Goal: Information Seeking & Learning: Learn about a topic

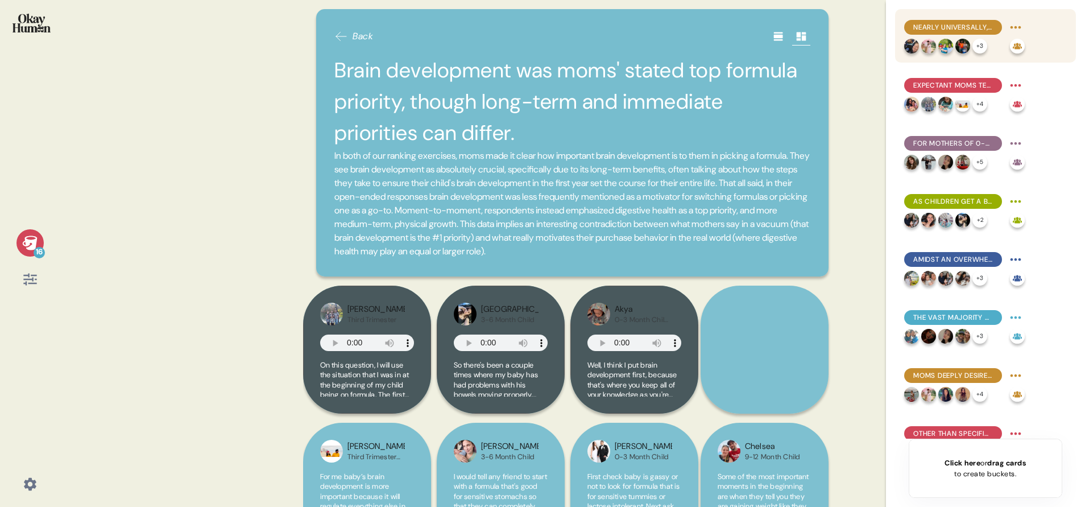
click at [1032, 42] on div "Nearly universally, moms aspire to (near-)exclusive breastfeeding, with formula…" at bounding box center [985, 35] width 181 height 53
click at [955, 26] on span "Nearly universally, moms aspire to (near-)exclusive breastfeeding, with formula…" at bounding box center [953, 27] width 80 height 10
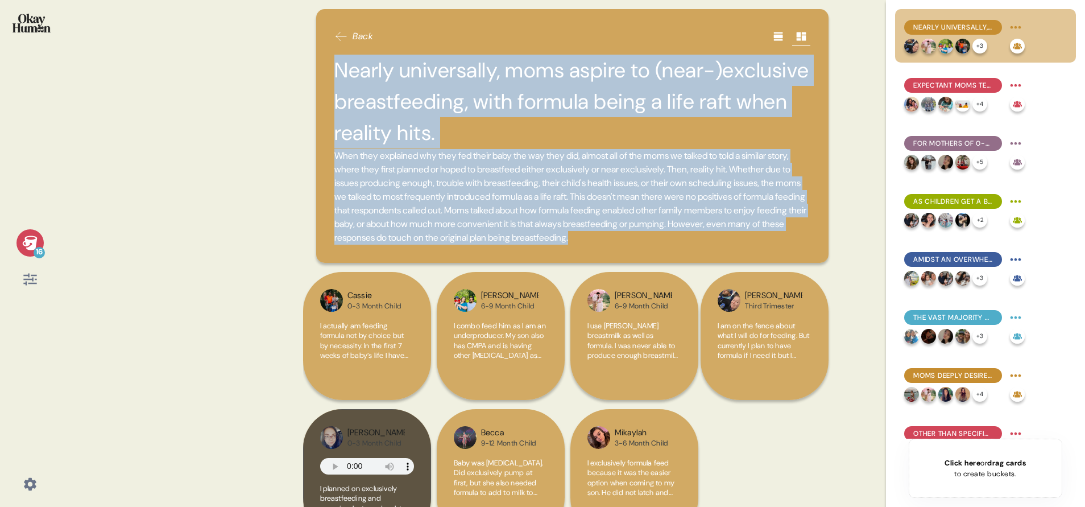
drag, startPoint x: 337, startPoint y: 69, endPoint x: 507, endPoint y: 259, distance: 254.5
click at [507, 259] on div "Back Nearly universally, moms aspire to (near-)exclusive breastfeeding, with fo…" at bounding box center [572, 136] width 512 height 254
copy div "Nearly universally, moms aspire to (near-)exclusive breastfeeding, with formula…"
click at [440, 173] on span "When they explained why they fed their baby the way they did, almost all of the…" at bounding box center [572, 197] width 476 height 96
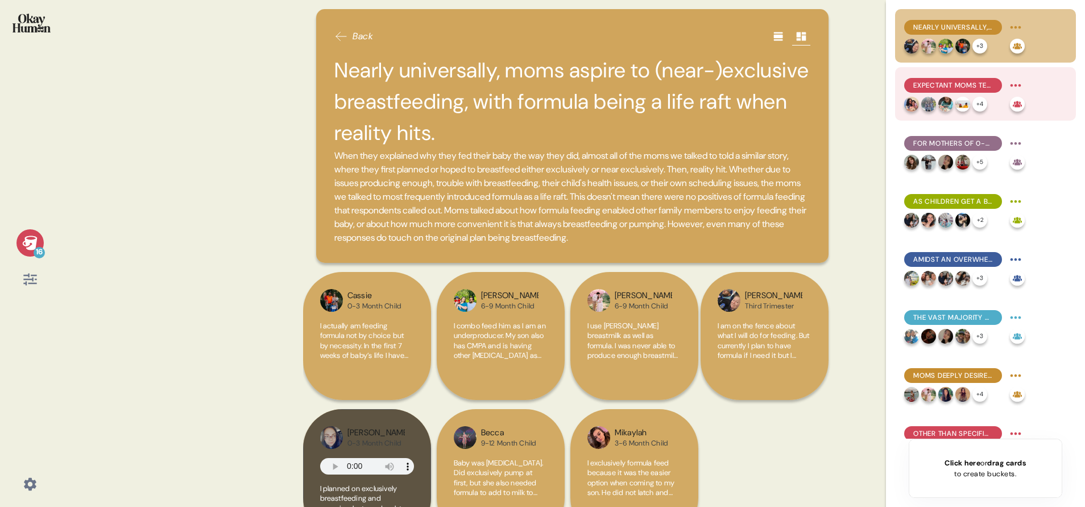
click at [1044, 89] on div "Expectant moms tend to have the strongest belief in breastfeeding's superiority…" at bounding box center [985, 93] width 181 height 53
click at [1046, 86] on div "Expectant moms tend to have the strongest belief in breastfeeding's superiority…" at bounding box center [985, 93] width 181 height 53
click at [957, 71] on div "Expectant moms tend to have the strongest belief in breastfeeding's superiority…" at bounding box center [985, 93] width 181 height 53
click at [966, 83] on span "Expectant moms tend to have the strongest belief in breastfeeding's superiority…" at bounding box center [953, 85] width 80 height 10
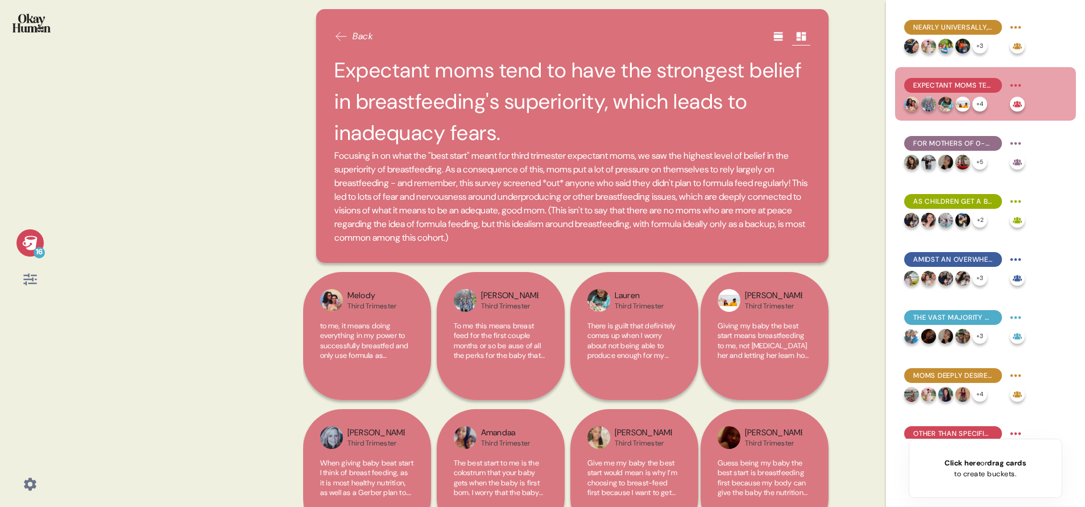
click at [260, 313] on div "16 Back Expectant moms tend to have the strongest belief in breastfeeding's sup…" at bounding box center [542, 253] width 1085 height 507
click at [331, 67] on div "Back Expectant moms tend to have the strongest belief in breastfeeding's superi…" at bounding box center [572, 136] width 512 height 254
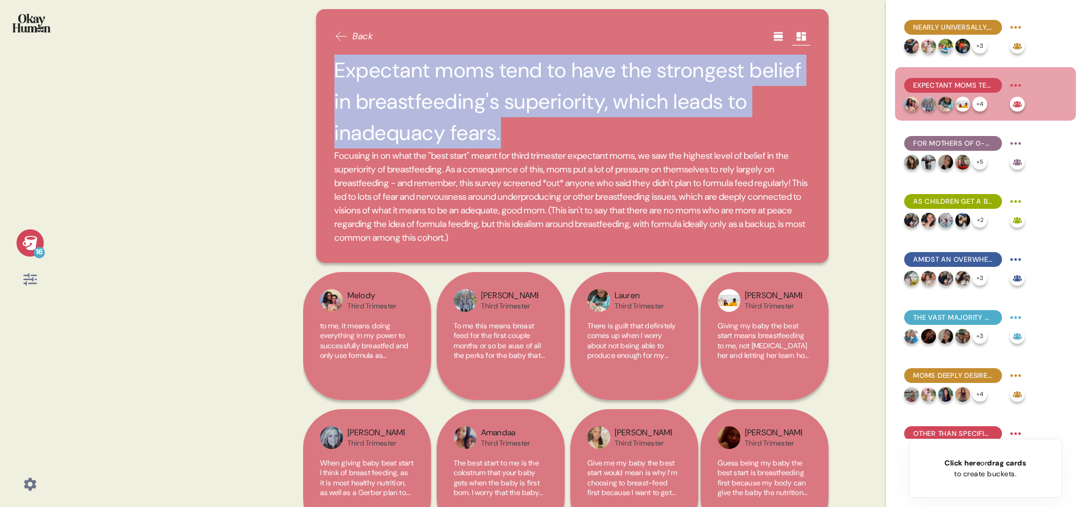
drag, startPoint x: 336, startPoint y: 69, endPoint x: 533, endPoint y: 133, distance: 207.0
click at [533, 133] on h2 "Expectant moms tend to have the strongest belief in breastfeeding's superiority…" at bounding box center [572, 102] width 476 height 94
click at [304, 133] on div "Back Expectant moms tend to have the strongest belief in breastfeeding's superi…" at bounding box center [572, 253] width 539 height 507
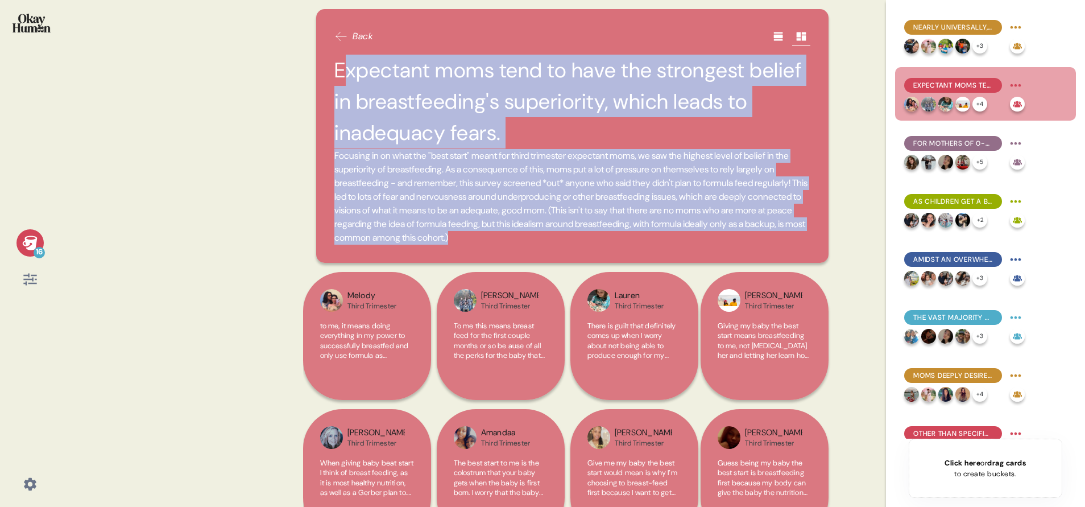
drag, startPoint x: 341, startPoint y: 69, endPoint x: 818, endPoint y: 234, distance: 504.9
click at [818, 234] on div "Back Expectant moms tend to have the strongest belief in breastfeeding's superi…" at bounding box center [572, 253] width 539 height 507
drag, startPoint x: 818, startPoint y: 234, endPoint x: 776, endPoint y: 250, distance: 45.0
click at [776, 250] on div "Back Expectant moms tend to have the strongest belief in breastfeeding's superi…" at bounding box center [572, 136] width 512 height 254
click at [787, 240] on span "Focusing in on what the "best start" meant for third trimester expectant moms, …" at bounding box center [572, 197] width 476 height 96
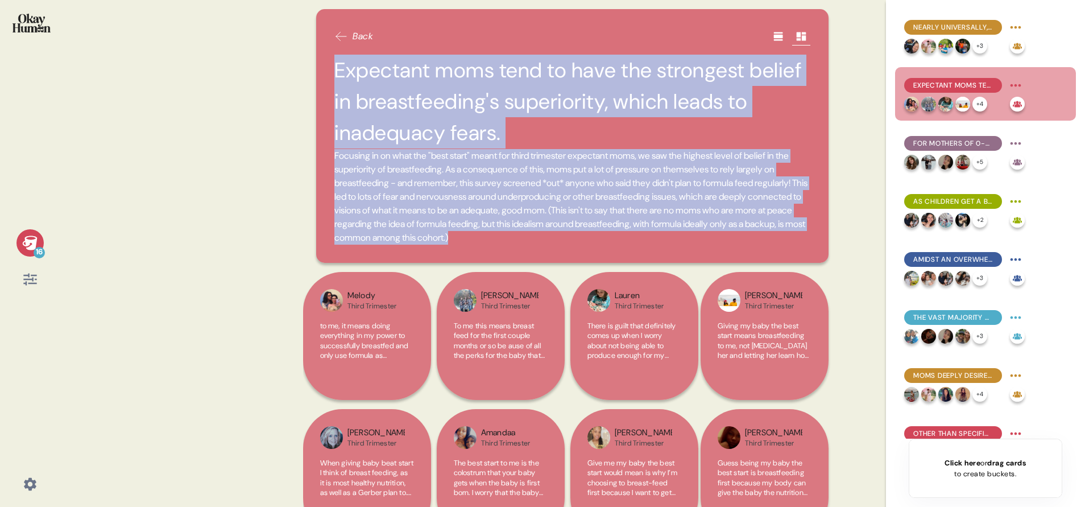
drag, startPoint x: 788, startPoint y: 238, endPoint x: 326, endPoint y: 68, distance: 492.7
click at [326, 68] on div "Back Expectant moms tend to have the strongest belief in breastfeeding's superi…" at bounding box center [572, 136] width 512 height 254
drag, startPoint x: 326, startPoint y: 68, endPoint x: 490, endPoint y: 155, distance: 185.5
click at [490, 155] on span "Focusing in on what the "best start" meant for third trimester expectant moms, …" at bounding box center [572, 197] width 476 height 96
click at [422, 158] on span "Focusing in on what the "best start" meant for third trimester expectant moms, …" at bounding box center [572, 197] width 476 height 96
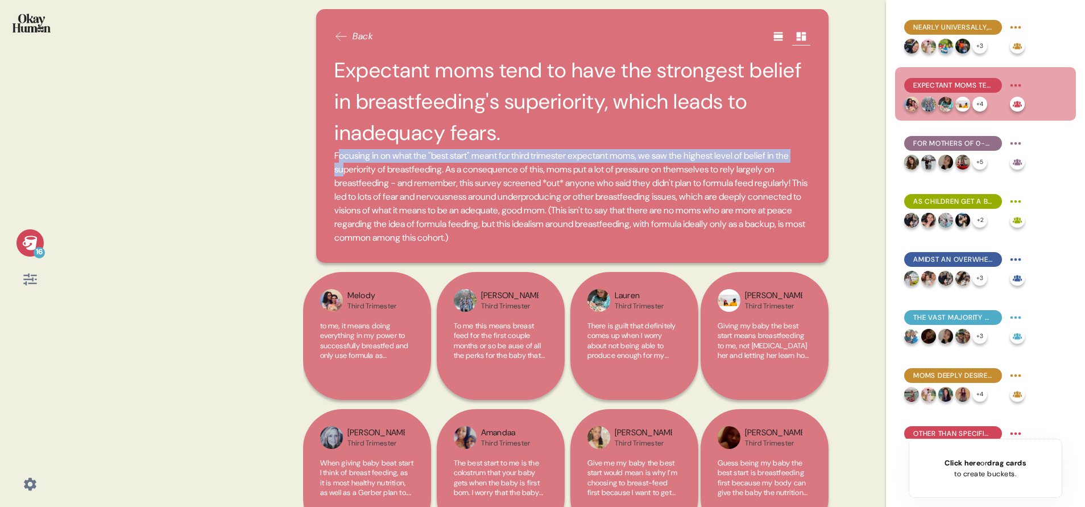
drag, startPoint x: 337, startPoint y: 156, endPoint x: 394, endPoint y: 173, distance: 58.8
click at [394, 173] on span "Focusing in on what the "best start" meant for third trimester expectant moms, …" at bounding box center [572, 197] width 476 height 96
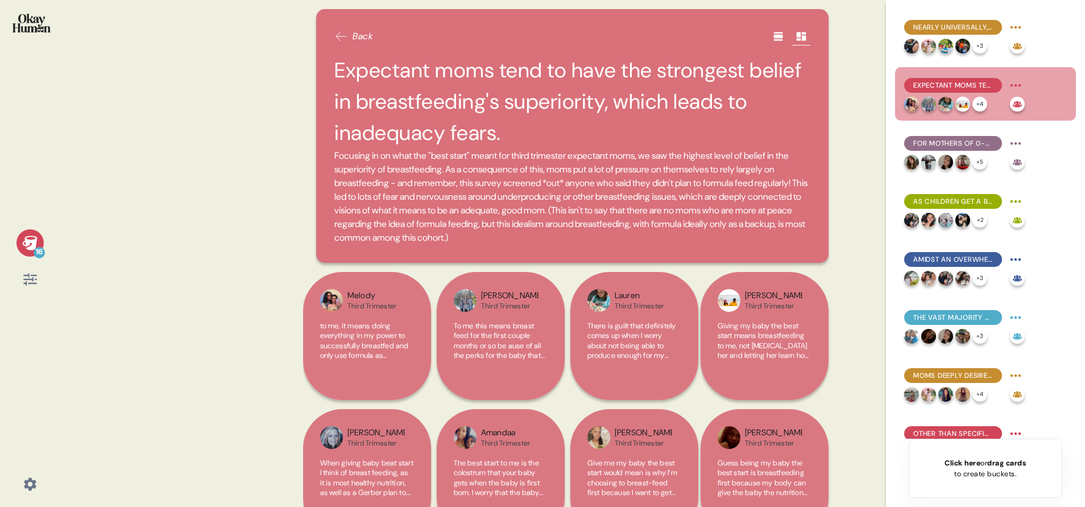
drag, startPoint x: 394, startPoint y: 173, endPoint x: 336, endPoint y: 154, distance: 61.0
click at [336, 154] on span "Focusing in on what the "best start" meant for third trimester expectant moms, …" at bounding box center [572, 197] width 476 height 96
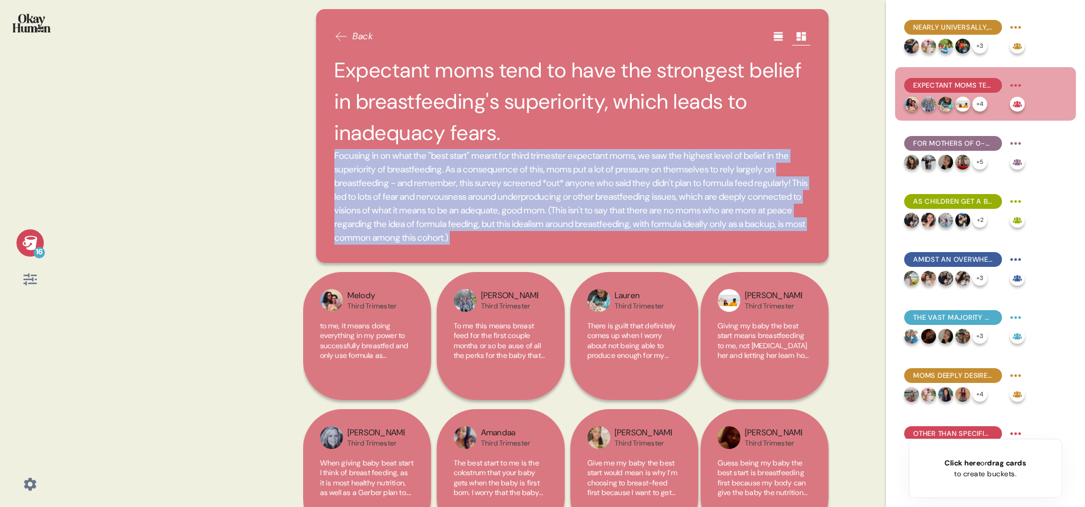
drag, startPoint x: 336, startPoint y: 155, endPoint x: 821, endPoint y: 241, distance: 492.7
click at [821, 241] on div "Back Expectant moms tend to have the strongest belief in breastfeeding's superi…" at bounding box center [572, 253] width 539 height 507
copy div "Focusing in on what the "best start" meant for third trimester expectant moms, …"
click at [1054, 141] on div "For mothers of 0-3 month children, formula use is often a practical necessity, …" at bounding box center [985, 151] width 181 height 53
click at [969, 144] on span "For mothers of 0-3 month children, formula use is often a practical necessity, …" at bounding box center [953, 143] width 80 height 10
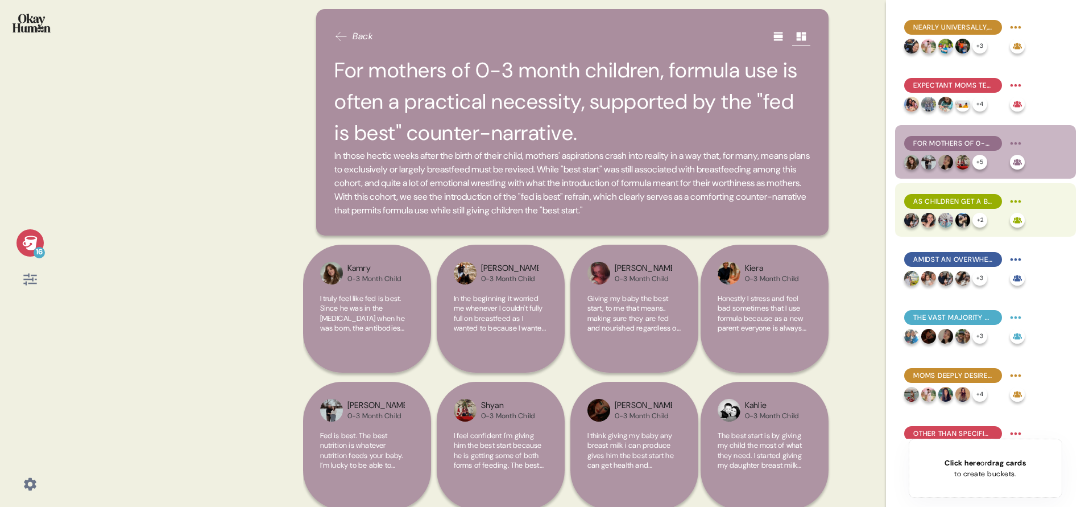
click at [1035, 192] on div "As children get a bit older, the perceived "best start" gap between breast milk…" at bounding box center [985, 209] width 181 height 53
click at [1044, 206] on div "As children get a bit older, the perceived "best start" gap between breast milk…" at bounding box center [985, 209] width 181 height 53
click at [988, 193] on div "As children get a bit older, the perceived "best start" gap between breast milk…" at bounding box center [964, 201] width 121 height 18
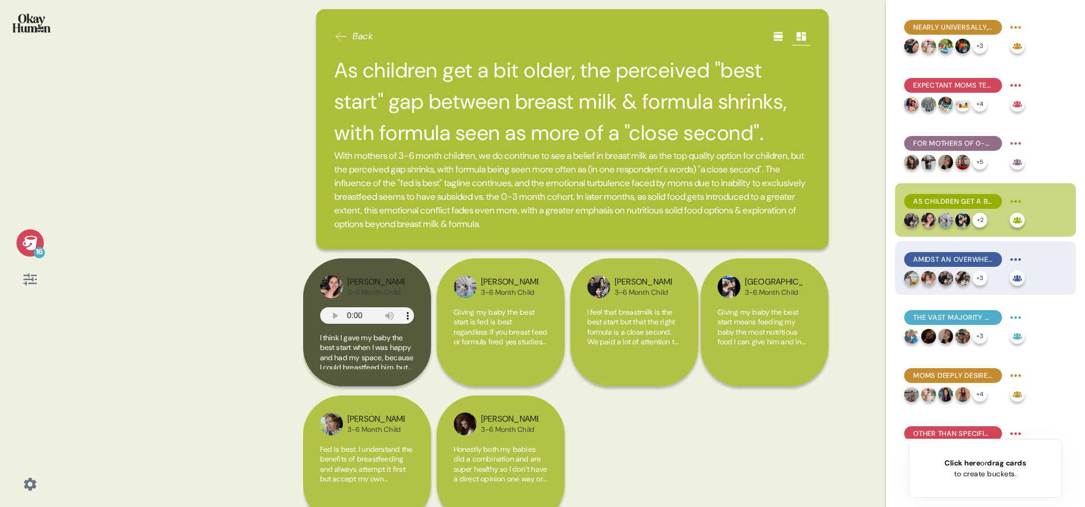
click at [966, 249] on div "Amidst an overwhelming array of formula options, what's not in a formula is as …" at bounding box center [985, 267] width 181 height 53
click at [945, 254] on span "Amidst an overwhelming array of formula options, what's not in a formula is as …" at bounding box center [953, 259] width 80 height 10
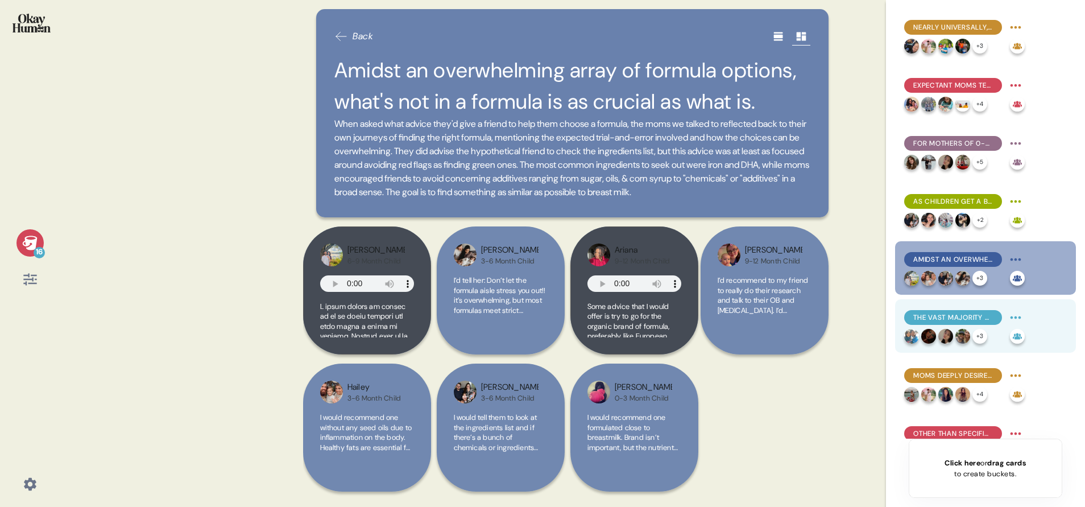
click at [976, 312] on span "The vast majority of moms are unaware of MFGM, and suspicion was common even wh…" at bounding box center [953, 317] width 80 height 10
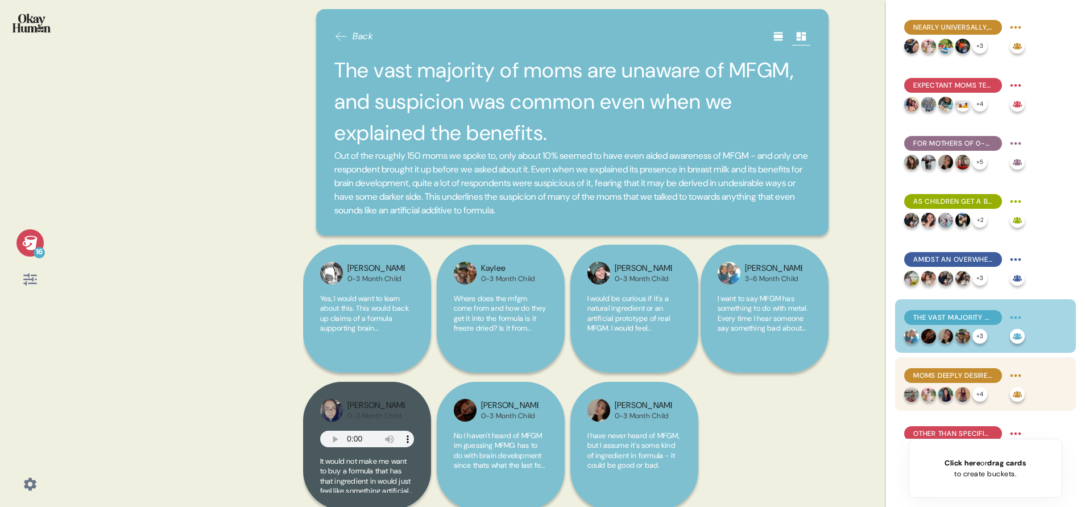
click at [956, 369] on div "Moms deeply desire to feel confident in a go-to formula, but uncertainty and fr…" at bounding box center [953, 375] width 98 height 15
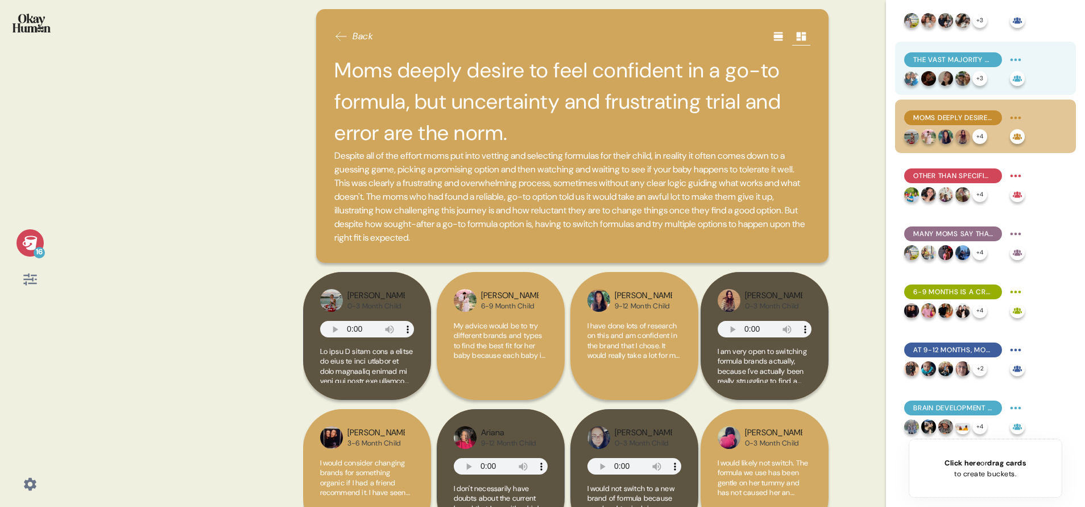
scroll to position [256, 0]
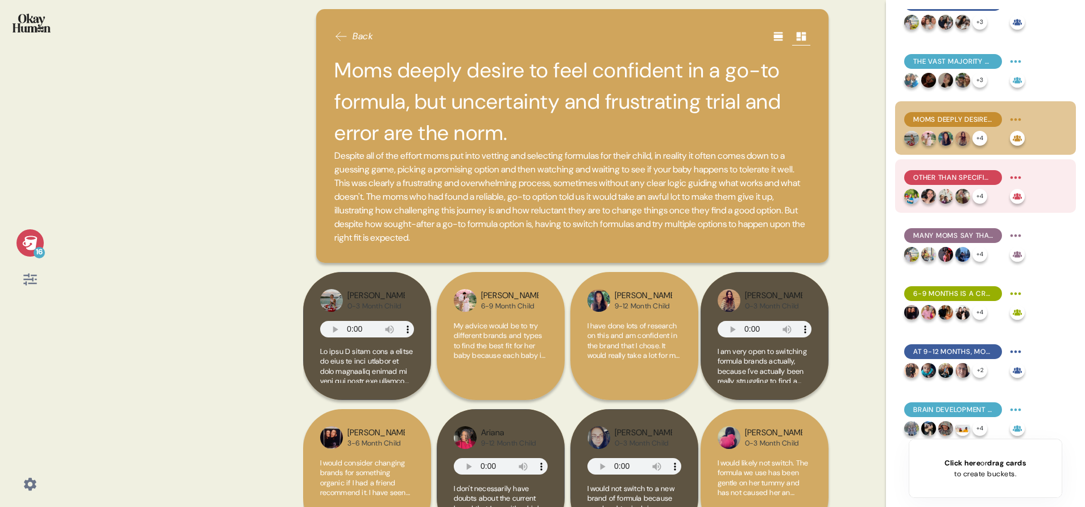
click at [1038, 180] on div "Other than specific tolerance issues, price & ingredient alignment are top swit…" at bounding box center [985, 185] width 181 height 53
click at [976, 166] on div "Other than specific tolerance issues, price & ingredient alignment are top swit…" at bounding box center [985, 185] width 181 height 53
click at [952, 169] on div "Other than specific tolerance issues, price & ingredient alignment are top swit…" at bounding box center [964, 177] width 121 height 18
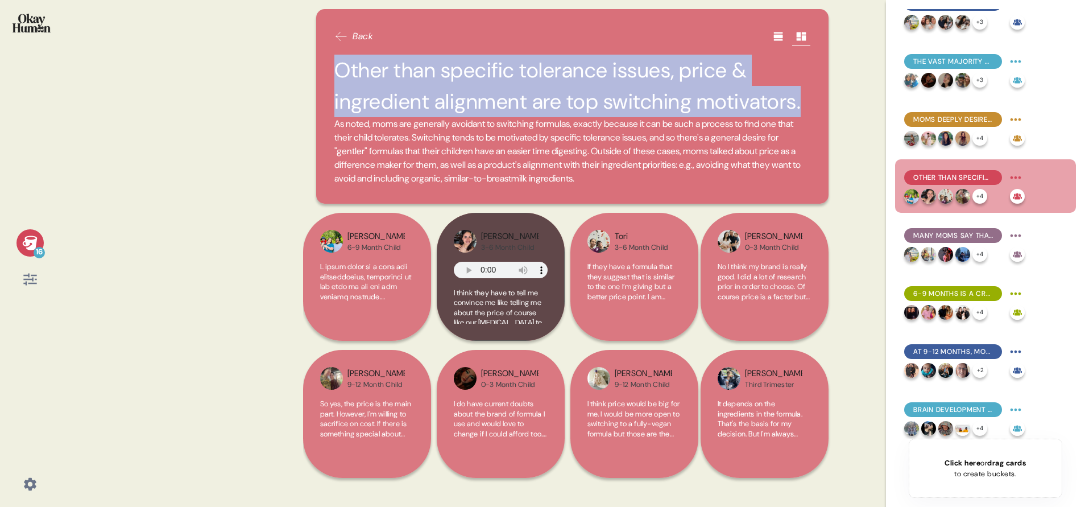
drag, startPoint x: 337, startPoint y: 71, endPoint x: 826, endPoint y: 103, distance: 490.7
click at [826, 103] on div "Back Other than specific tolerance issues, price & ingredient alignment are top…" at bounding box center [572, 106] width 512 height 195
copy h2 "Other than specific tolerance issues, price & ingredient alignment are top swit…"
click at [1044, 233] on div "Many moms say that switching would be more about getting away from a problemati…" at bounding box center [985, 243] width 181 height 53
click at [1038, 230] on div "Many moms say that switching would be more about getting away from a problemati…" at bounding box center [985, 243] width 181 height 53
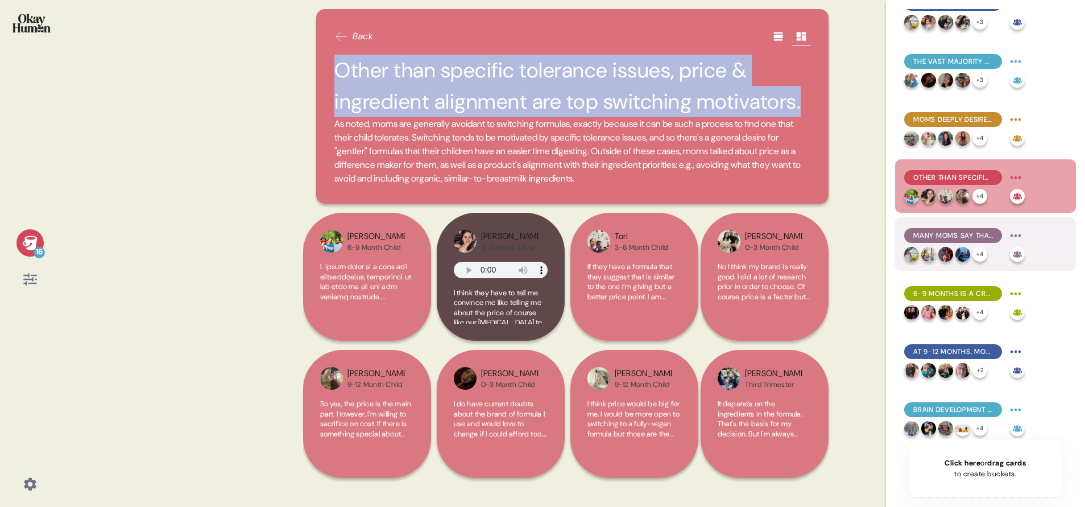
click at [967, 230] on span "Many moms say that switching would be more about getting away from a problemati…" at bounding box center [953, 235] width 80 height 10
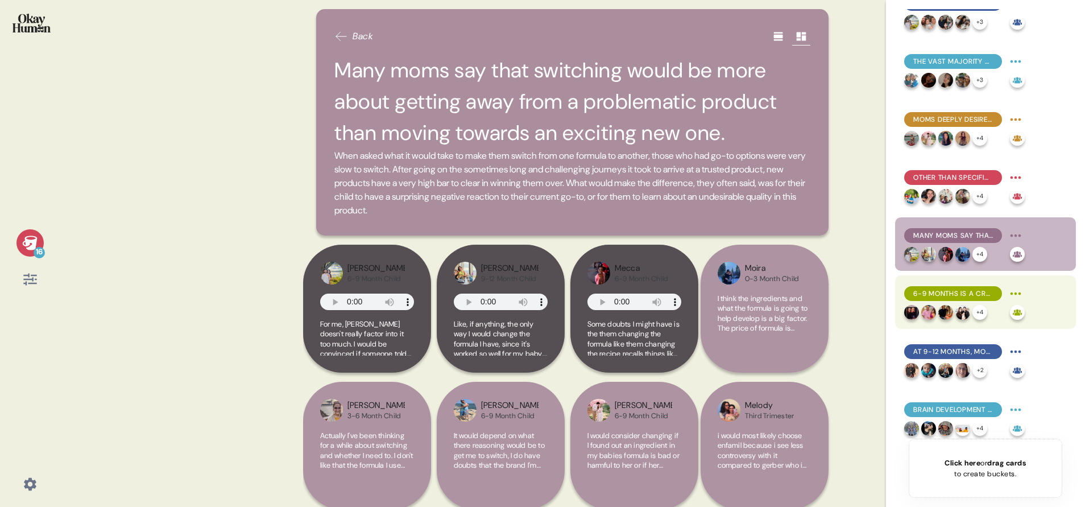
click at [969, 288] on span "6-9 months is a crucial development period, with mobility, motor skills, dietar…" at bounding box center [953, 293] width 80 height 10
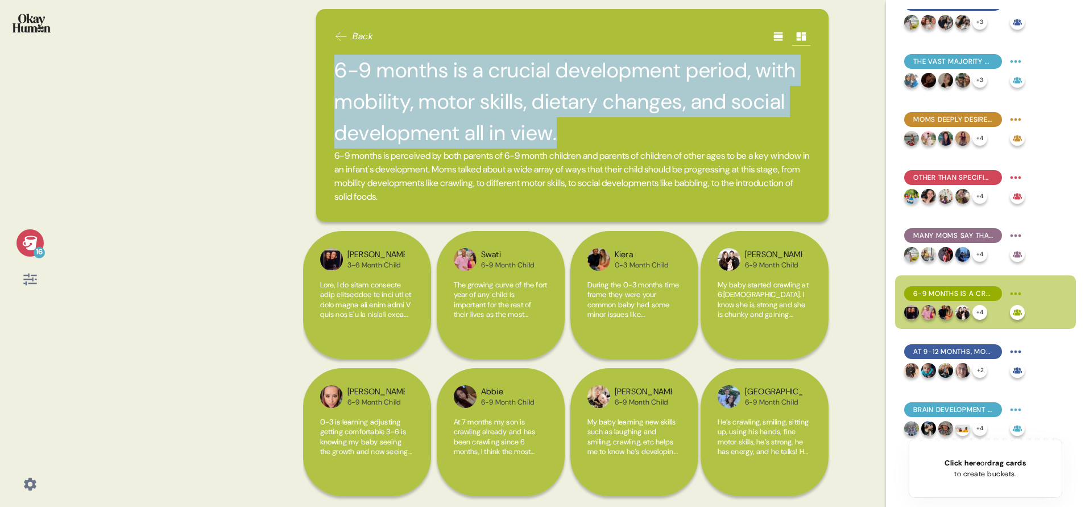
drag, startPoint x: 336, startPoint y: 64, endPoint x: 584, endPoint y: 145, distance: 260.8
click at [584, 145] on h2 "6-9 months is a crucial development period, with mobility, motor skills, dietar…" at bounding box center [572, 102] width 476 height 94
copy h2 "6-9 months is a crucial development period, with mobility, motor skills, dietar…"
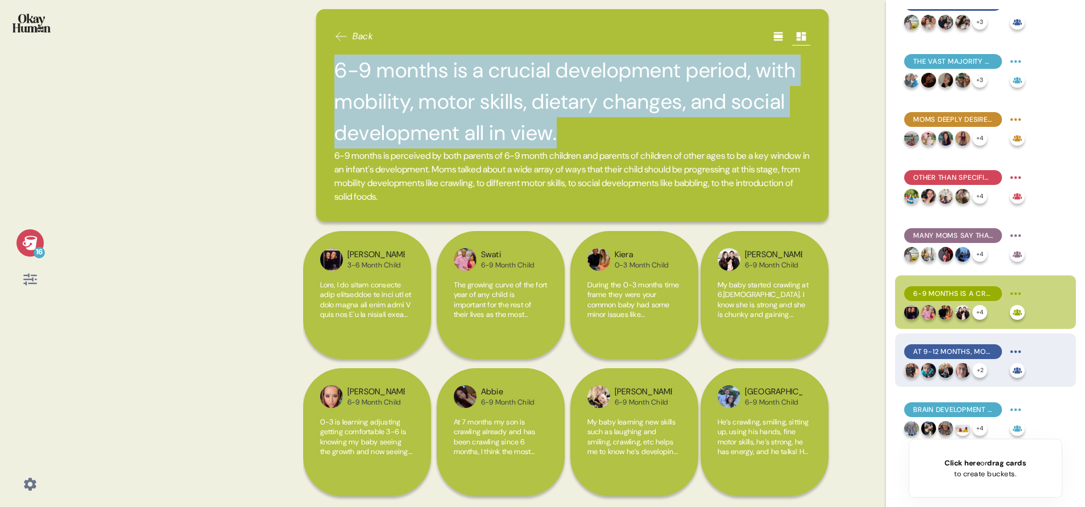
click at [963, 345] on div "At 9-12 months, moms are looking for first steps, first words, and further soci…" at bounding box center [953, 351] width 98 height 15
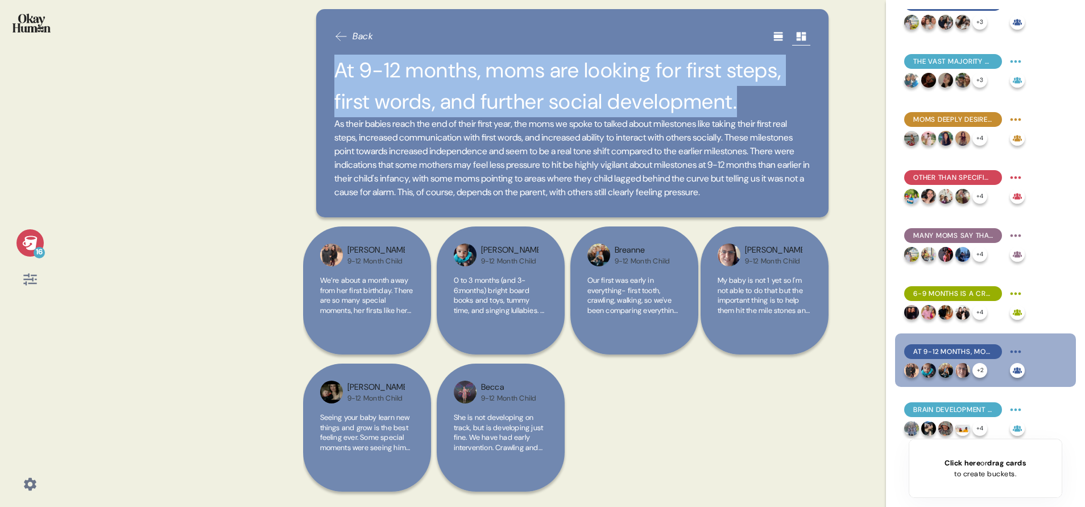
drag, startPoint x: 330, startPoint y: 70, endPoint x: 757, endPoint y: 102, distance: 427.8
click at [757, 102] on div "Back At 9-12 months, moms are looking for first steps, first words, and further…" at bounding box center [572, 113] width 512 height 208
copy h2 "At 9-12 months, moms are looking for first steps, first words, and further soci…"
click at [947, 402] on div "Brain development was moms' stated top formula priority, though long-term and i…" at bounding box center [953, 409] width 98 height 15
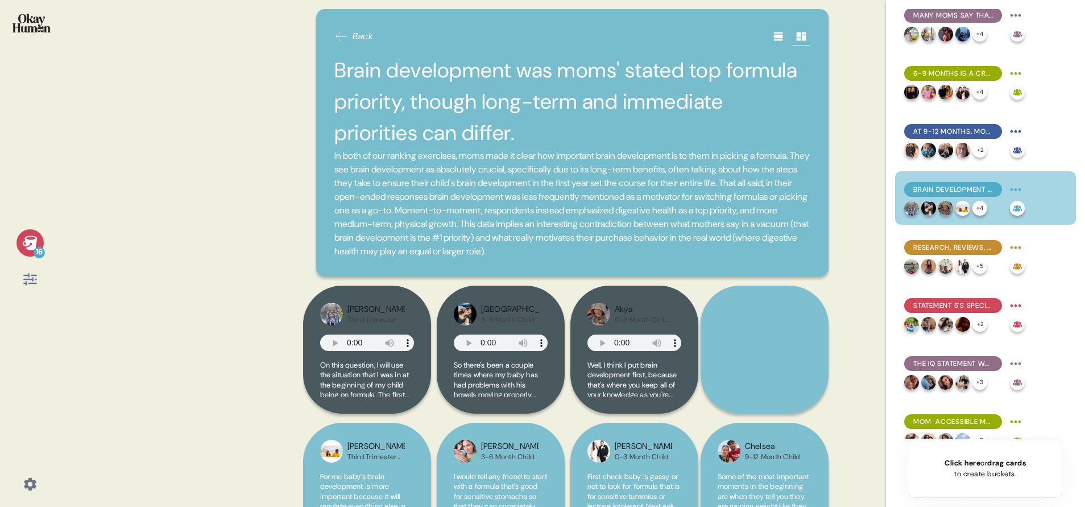
scroll to position [494, 0]
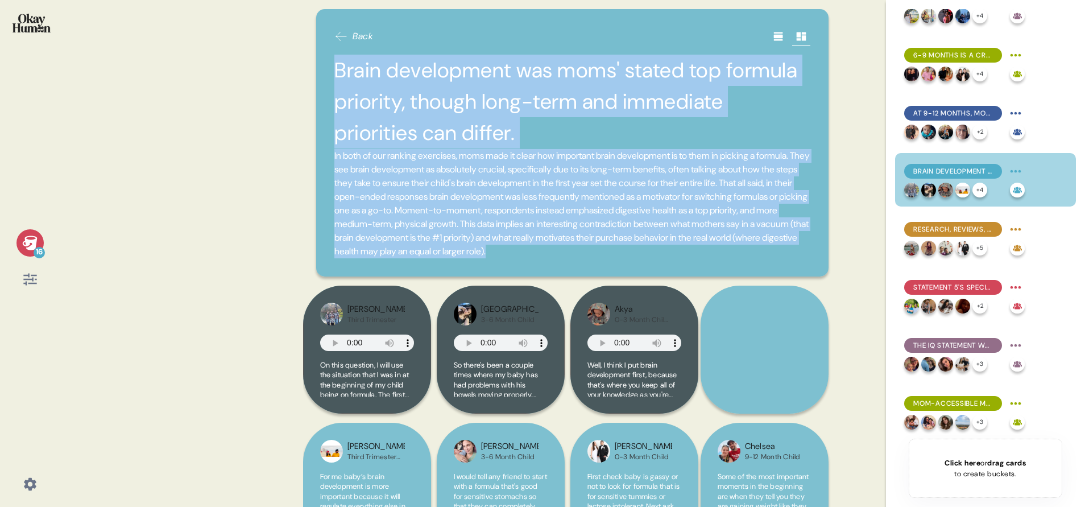
drag, startPoint x: 340, startPoint y: 68, endPoint x: 456, endPoint y: 265, distance: 228.7
click at [456, 258] on div "Brain development was moms' stated top formula priority, though long-term and i…" at bounding box center [572, 157] width 476 height 204
copy div "Brain development was moms' stated top formula priority, though long-term and i…"
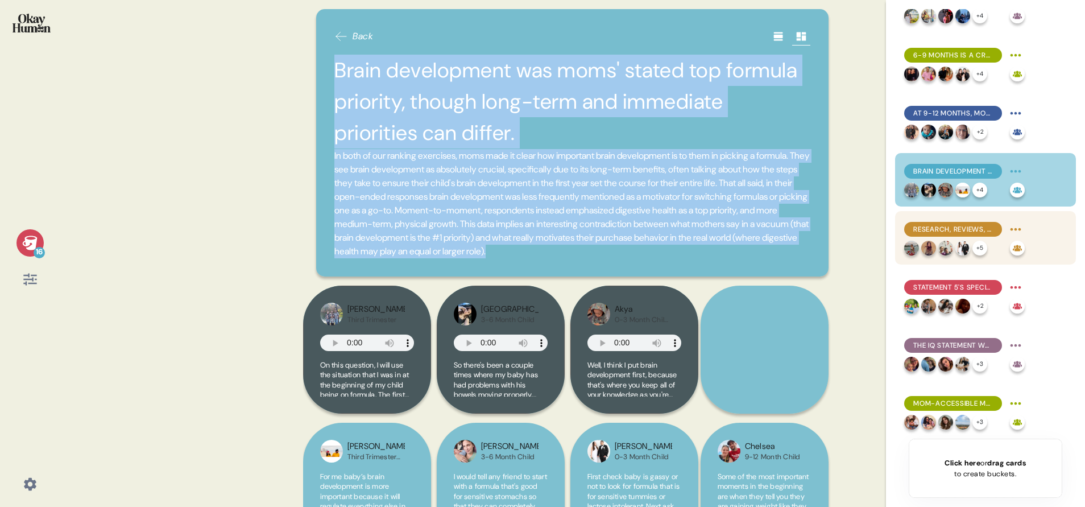
click at [938, 224] on div "Research, reviews, and doctors' recommendations help pull apart formula brands'…" at bounding box center [953, 229] width 98 height 15
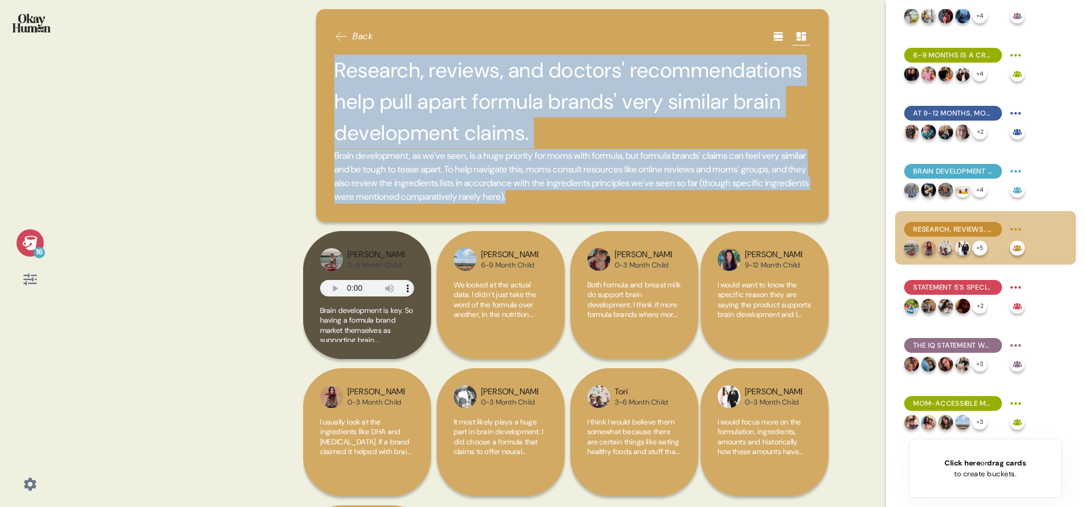
drag, startPoint x: 336, startPoint y: 64, endPoint x: 759, endPoint y: 213, distance: 448.8
click at [759, 213] on div "Back Research, reviews, and doctors' recommendations help pull apart formula br…" at bounding box center [572, 115] width 512 height 213
copy div "Research, reviews, and doctors' recommendations help pull apart formula brands'…"
click at [962, 292] on span "Statement 5's specificity and clinical support made it the most compelling, wit…" at bounding box center [953, 287] width 80 height 10
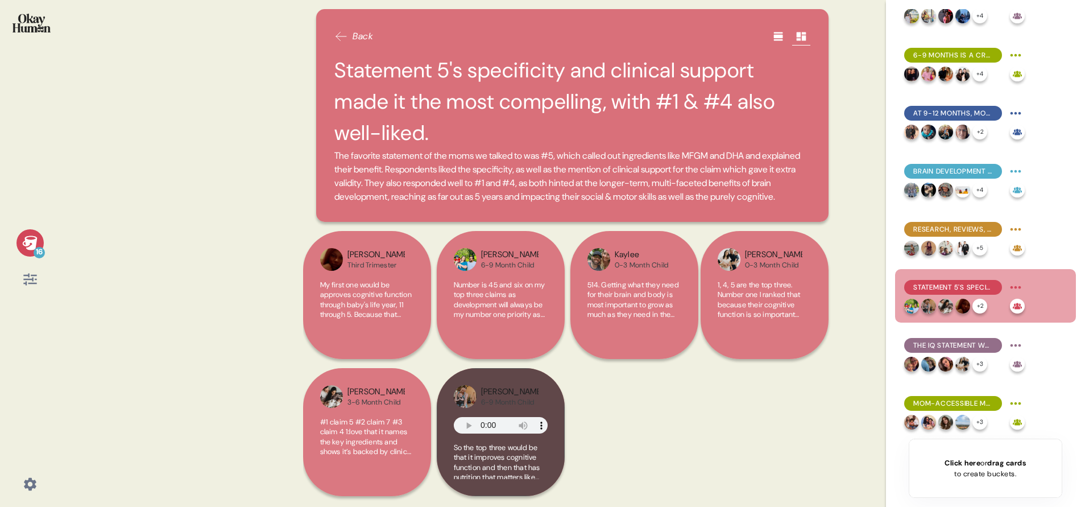
click at [659, 343] on div "[PERSON_NAME] Third Trimester My first one would be approves cognitive function…" at bounding box center [572, 368] width 539 height 274
click at [655, 311] on div "514. Getting what they need for their brain and body is most important to grow …" at bounding box center [634, 306] width 94 height 53
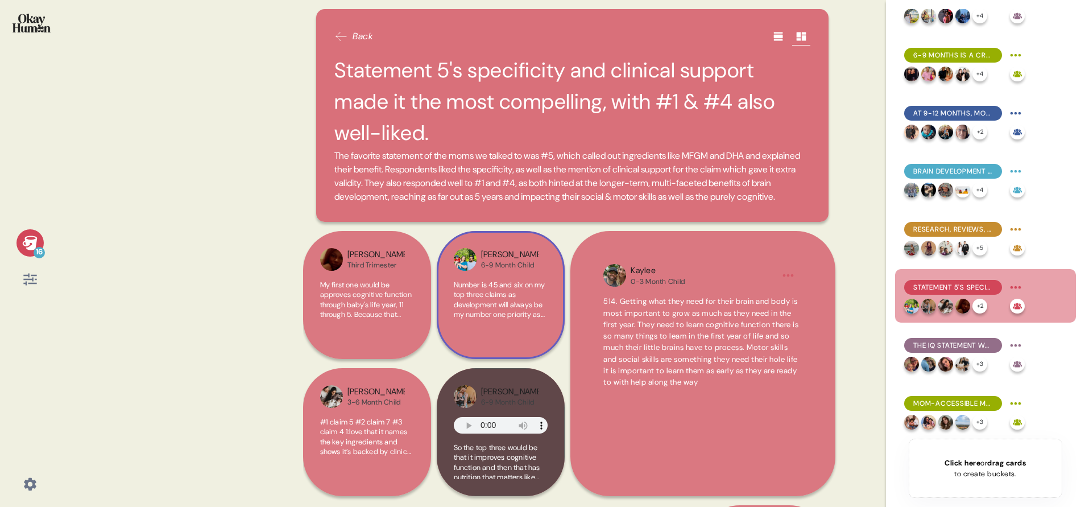
click at [534, 307] on span "Number is 45 and six on my top three claims as development will always be my nu…" at bounding box center [500, 369] width 93 height 179
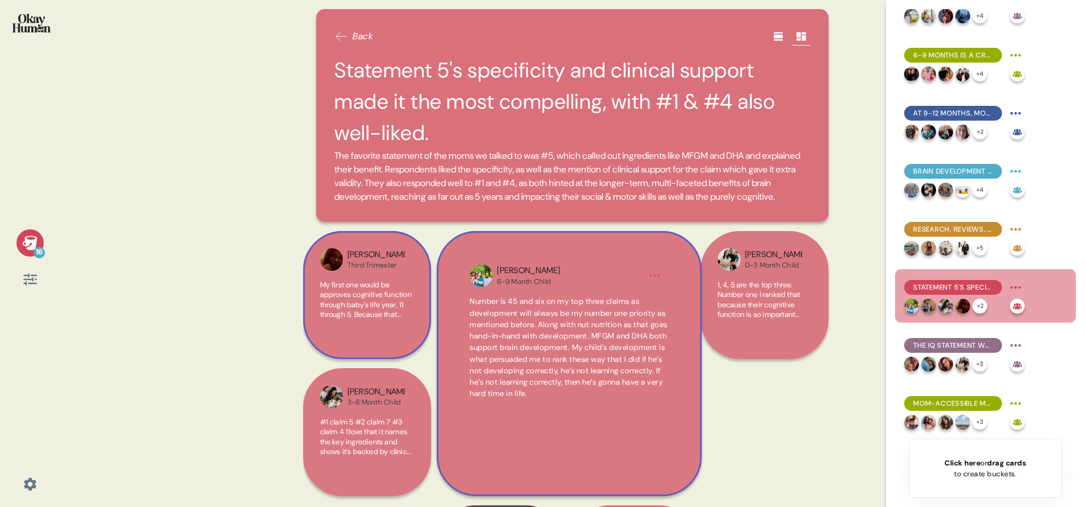
click at [342, 321] on span "My first one would be approves cognitive function through baby's life year, 11 …" at bounding box center [366, 374] width 93 height 189
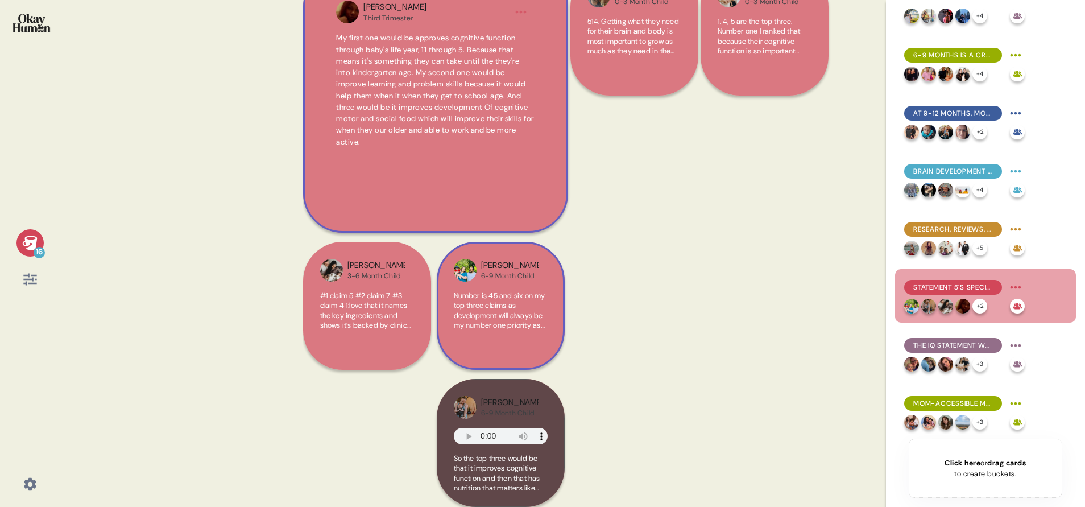
scroll to position [275, 0]
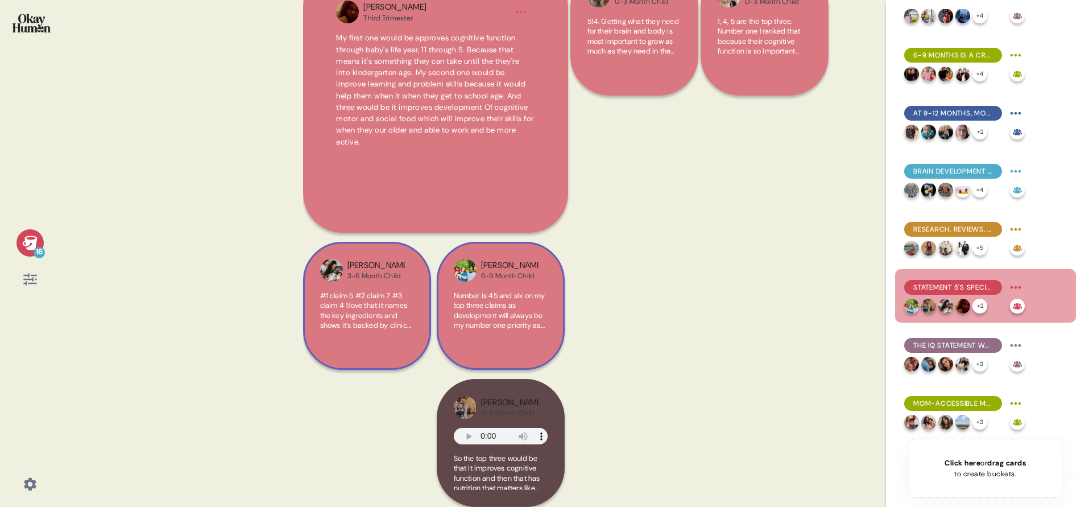
click at [374, 325] on span "#1 claim 5 #2 claim 7 #3 claim 4 1:love that it names the key ingredients and s…" at bounding box center [366, 370] width 93 height 159
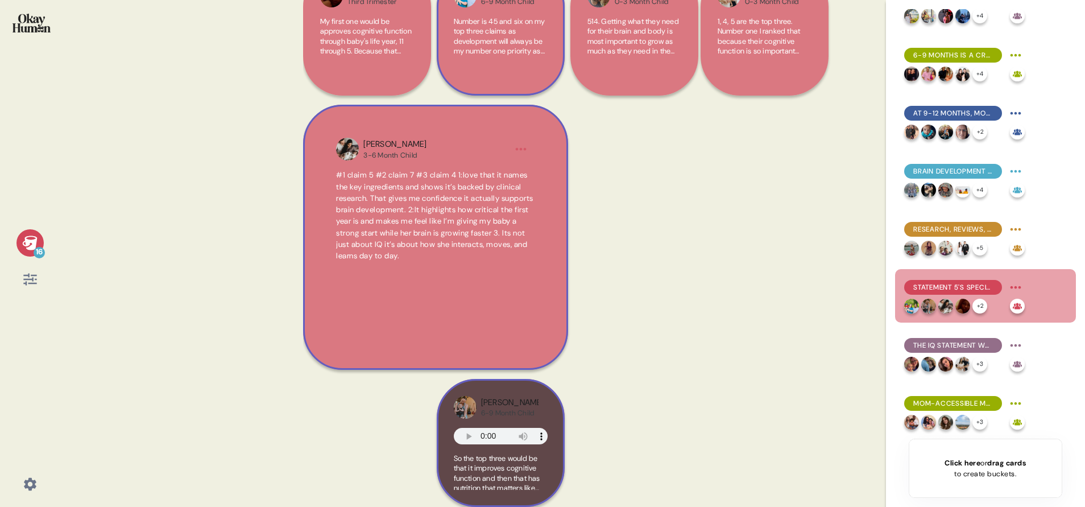
click at [519, 402] on div "[PERSON_NAME]" at bounding box center [509, 402] width 57 height 13
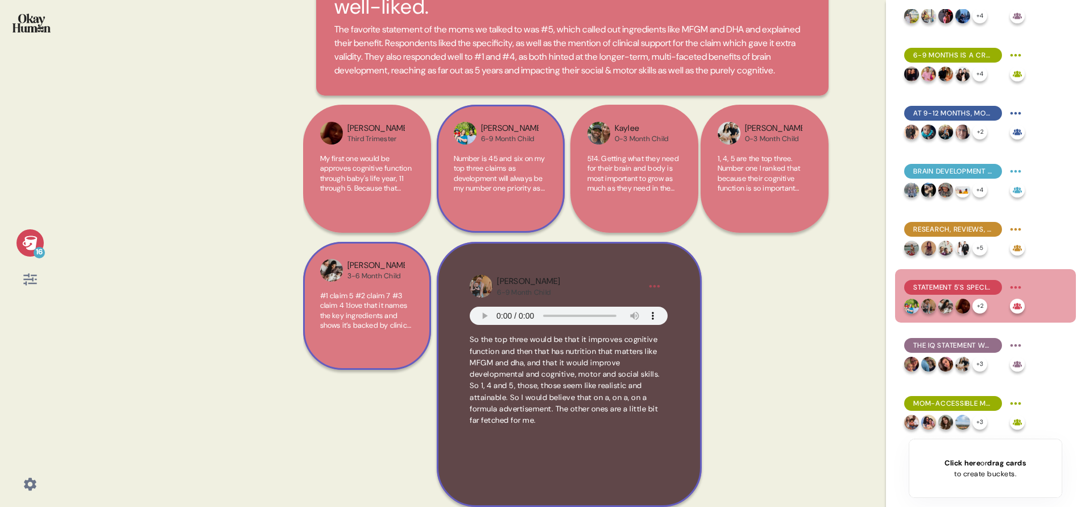
scroll to position [140, 0]
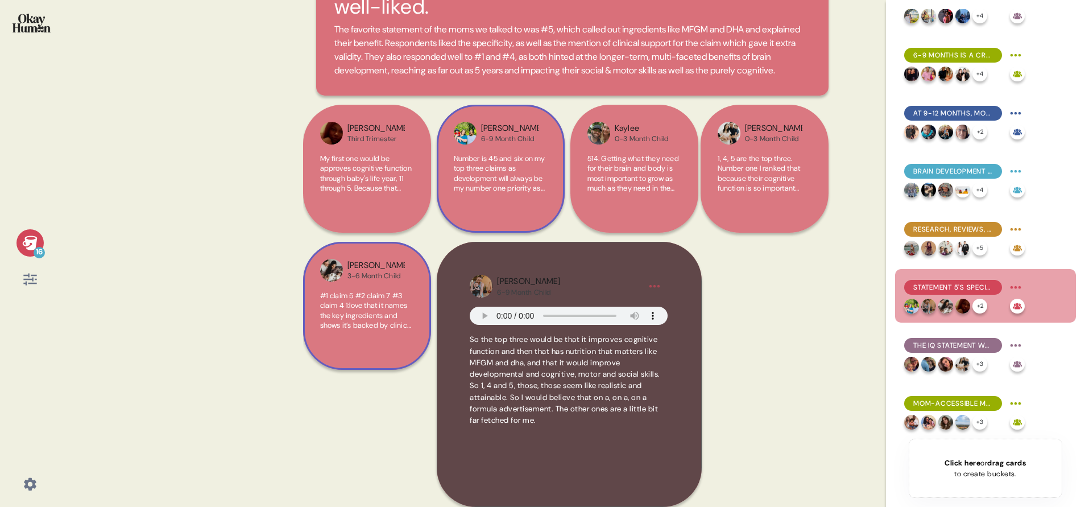
click at [752, 336] on div "[PERSON_NAME] Third Trimester My first one would be approves cognitive function…" at bounding box center [572, 242] width 539 height 274
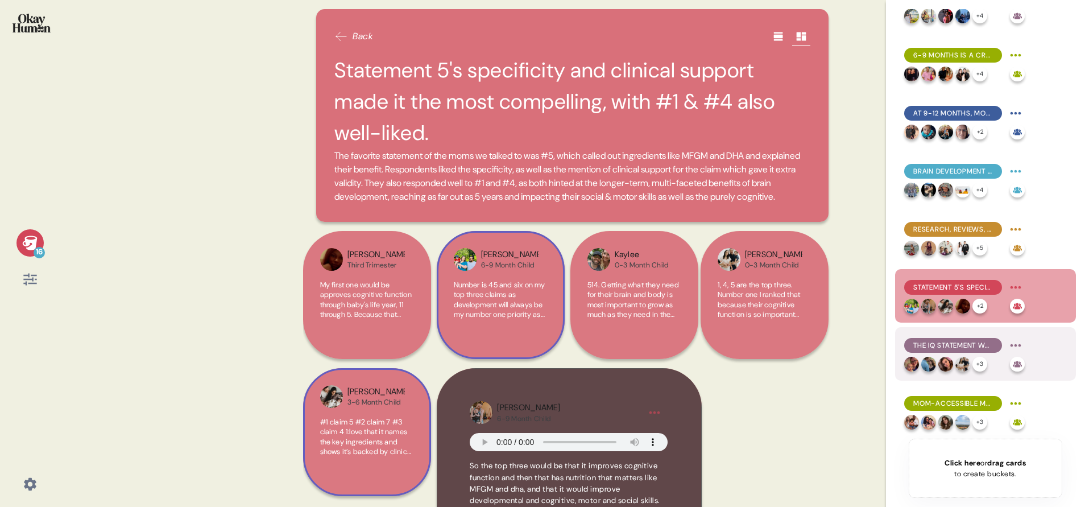
click at [958, 341] on span "The IQ statement was the least compelling, with statement #3 also failing to co…" at bounding box center [953, 345] width 80 height 10
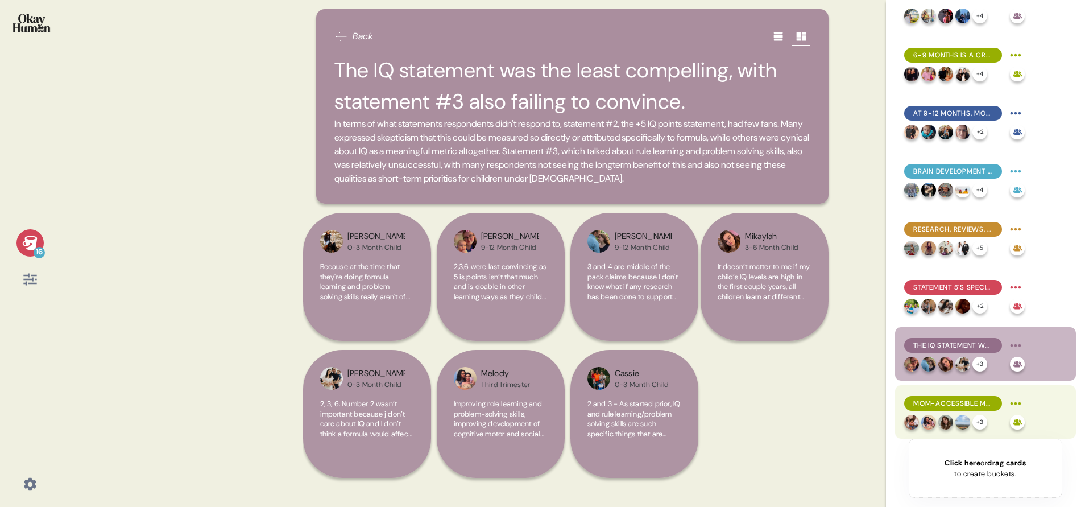
click at [946, 404] on span "Mom-accessible messages is deeply empathetic and helps them "do their own resea…" at bounding box center [953, 403] width 80 height 10
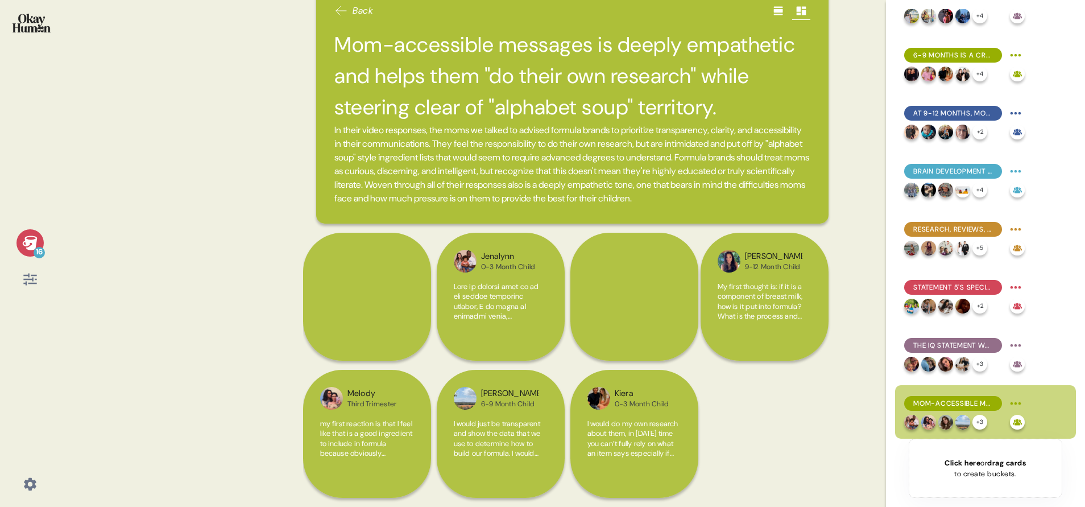
scroll to position [30, 0]
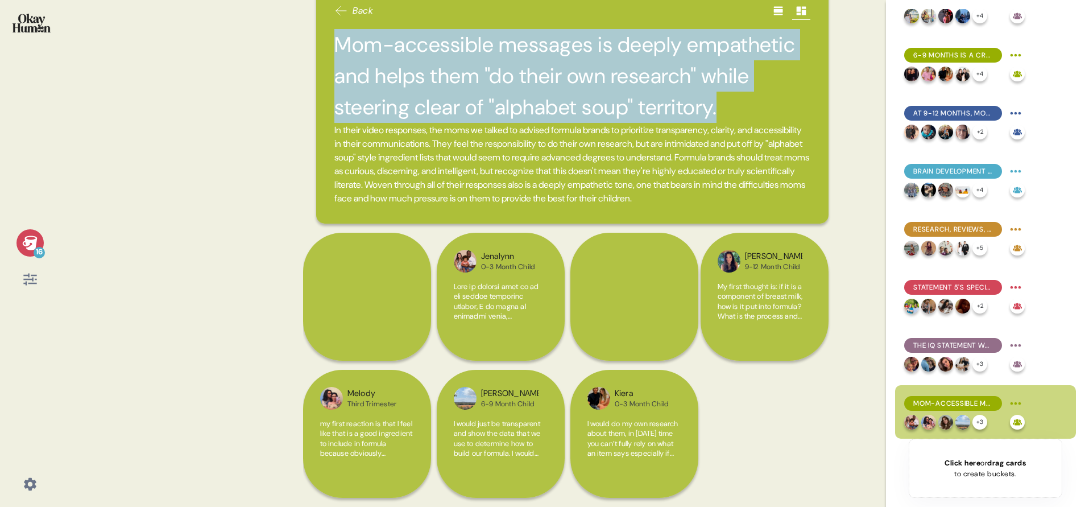
drag, startPoint x: 336, startPoint y: 44, endPoint x: 755, endPoint y: 98, distance: 422.7
click at [755, 98] on h2 "Mom-accessible messages is deeply empathetic and helps them "do their own resea…" at bounding box center [572, 76] width 476 height 94
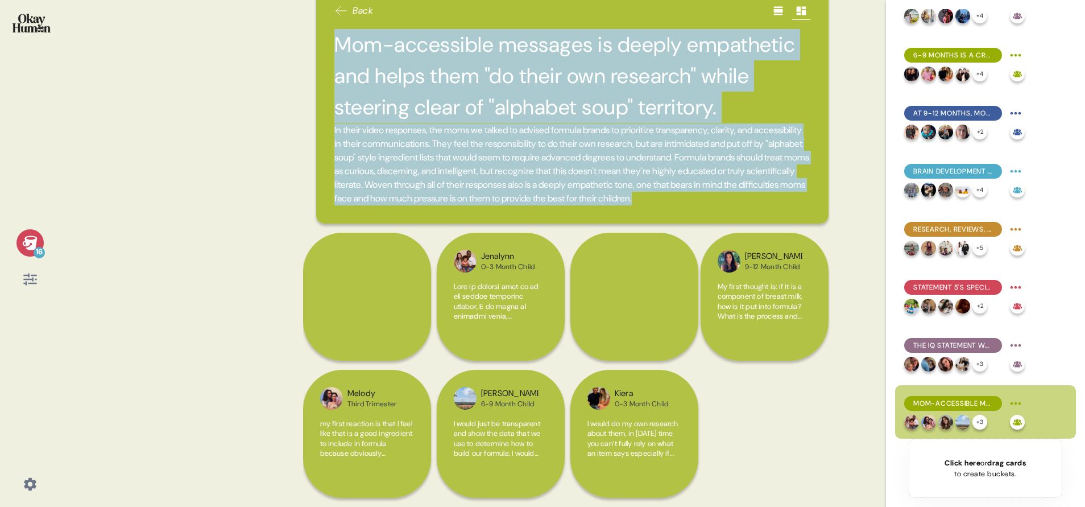
drag, startPoint x: 533, startPoint y: 206, endPoint x: 330, endPoint y: 47, distance: 258.0
click at [330, 47] on div "Back Mom-accessible messages is deeply empathetic and helps them "do their own …" at bounding box center [572, 104] width 512 height 240
copy div "Mom-accessible messages is deeply empathetic and helps them "do their own resea…"
